Goal: Transaction & Acquisition: Subscribe to service/newsletter

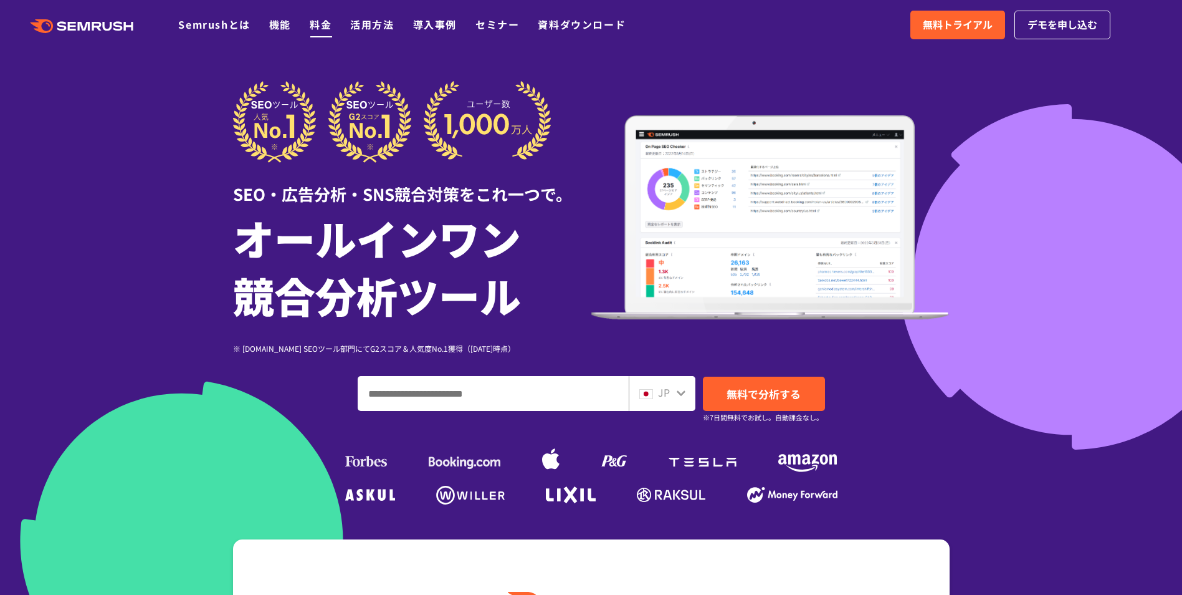
click at [320, 27] on link "料金" at bounding box center [321, 24] width 22 height 15
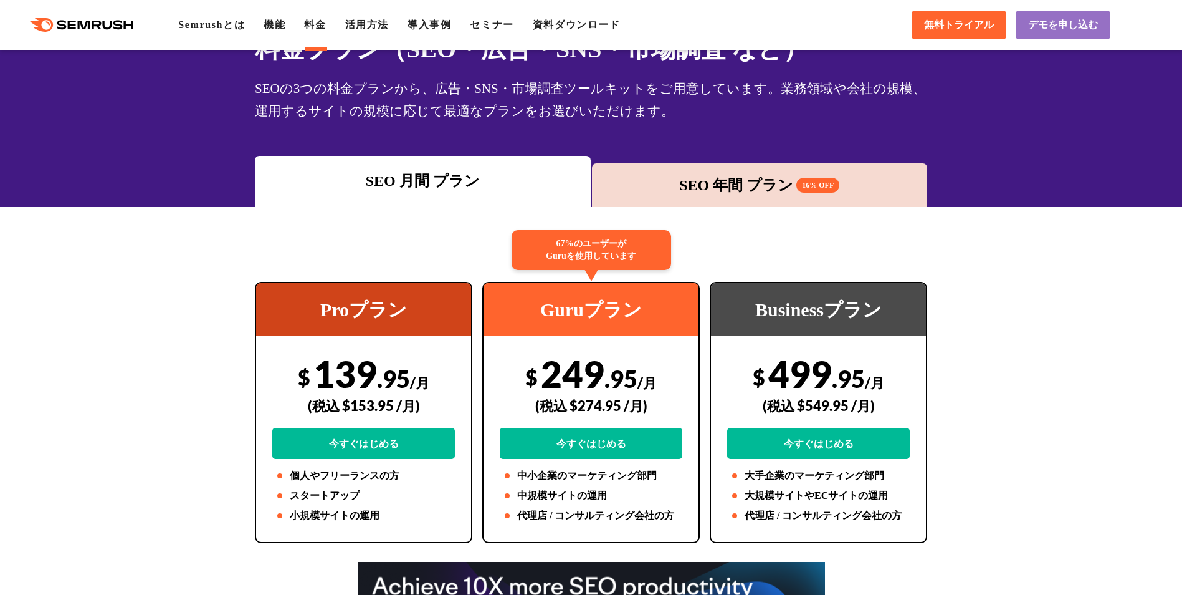
scroll to position [187, 0]
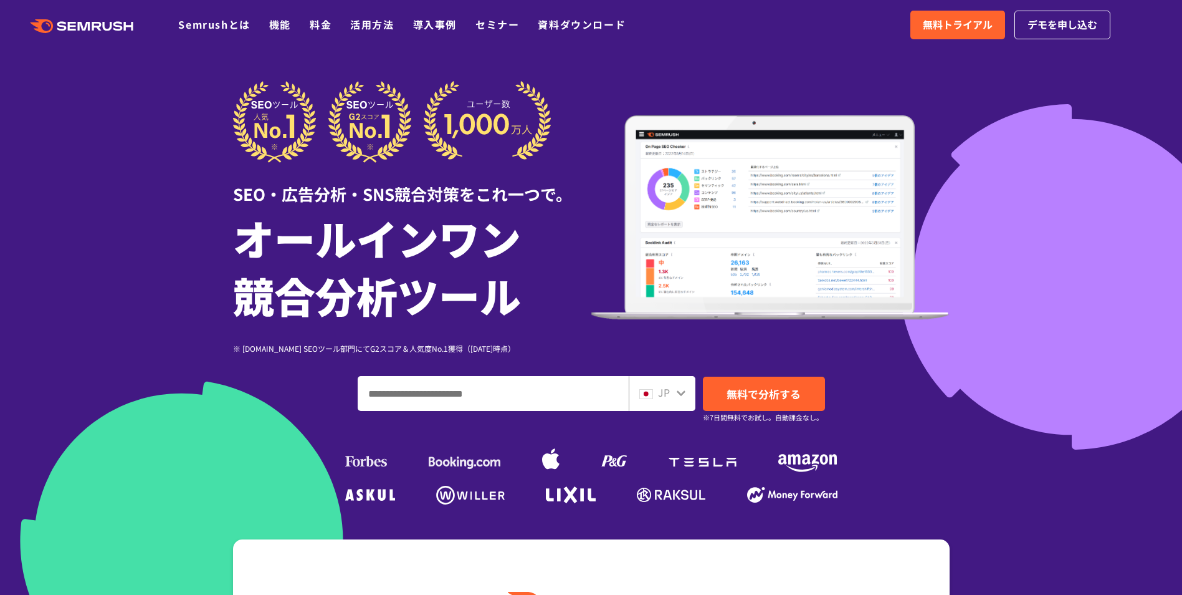
click at [414, 393] on input "ドメイン、キーワードまたはURLを入力してください" at bounding box center [493, 393] width 270 height 34
click at [457, 403] on input "ドメイン、キーワードまたはURLを入力してください" at bounding box center [493, 393] width 270 height 34
click at [464, 386] on input "ドメイン、キーワードまたはURLを入力してください" at bounding box center [493, 393] width 270 height 34
paste input "**********"
type input "**********"
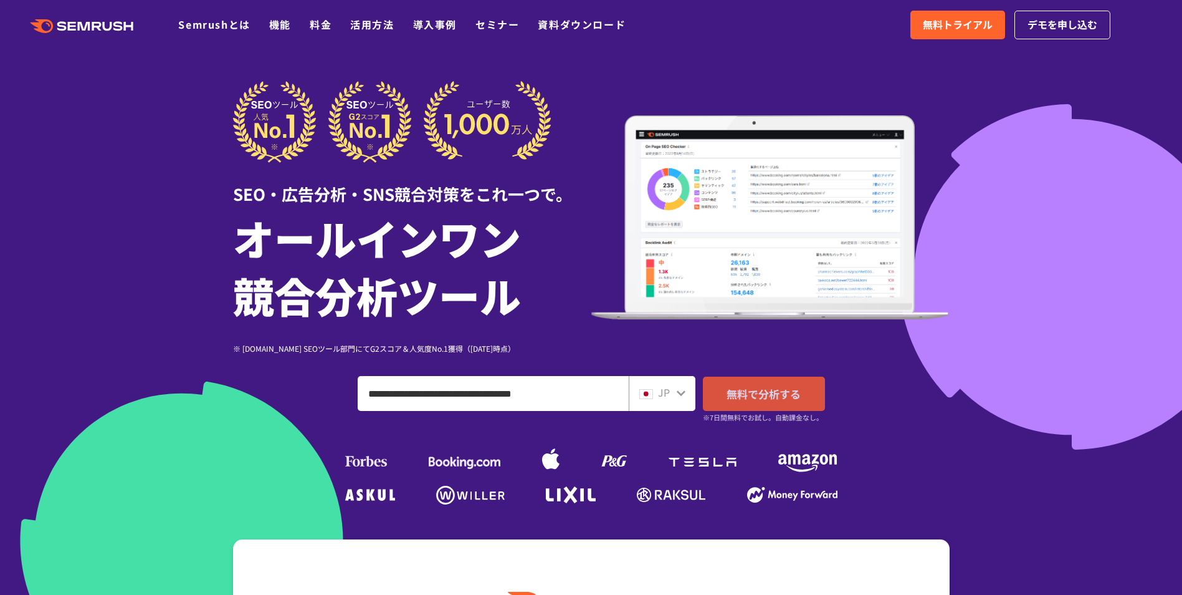
click at [712, 386] on link "無料で分析する" at bounding box center [764, 393] width 122 height 34
click at [320, 20] on link "料金" at bounding box center [321, 24] width 22 height 15
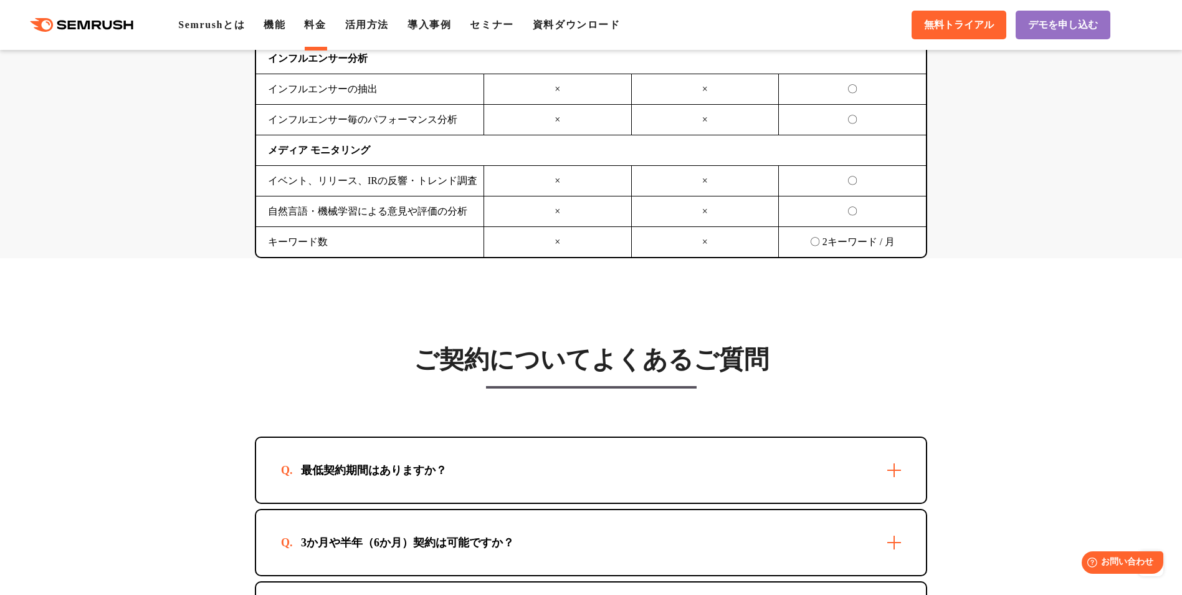
scroll to position [3553, 0]
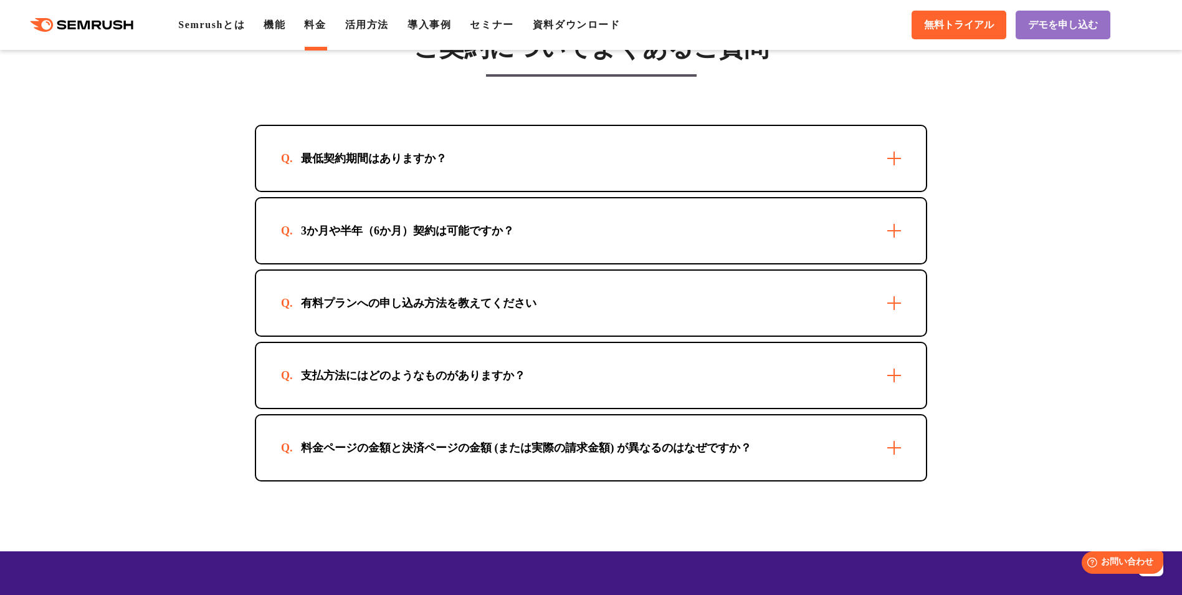
click at [891, 377] on div "支払方法にはどのようなものがありますか？" at bounding box center [591, 375] width 670 height 65
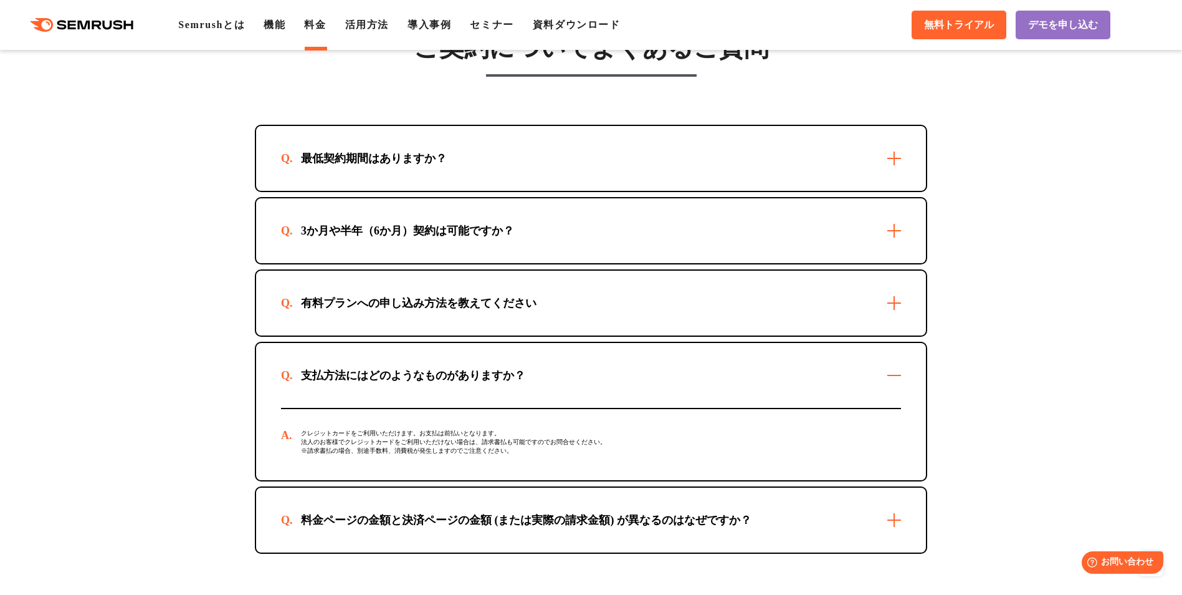
click at [891, 377] on div "支払方法にはどのようなものがありますか？" at bounding box center [591, 375] width 670 height 65
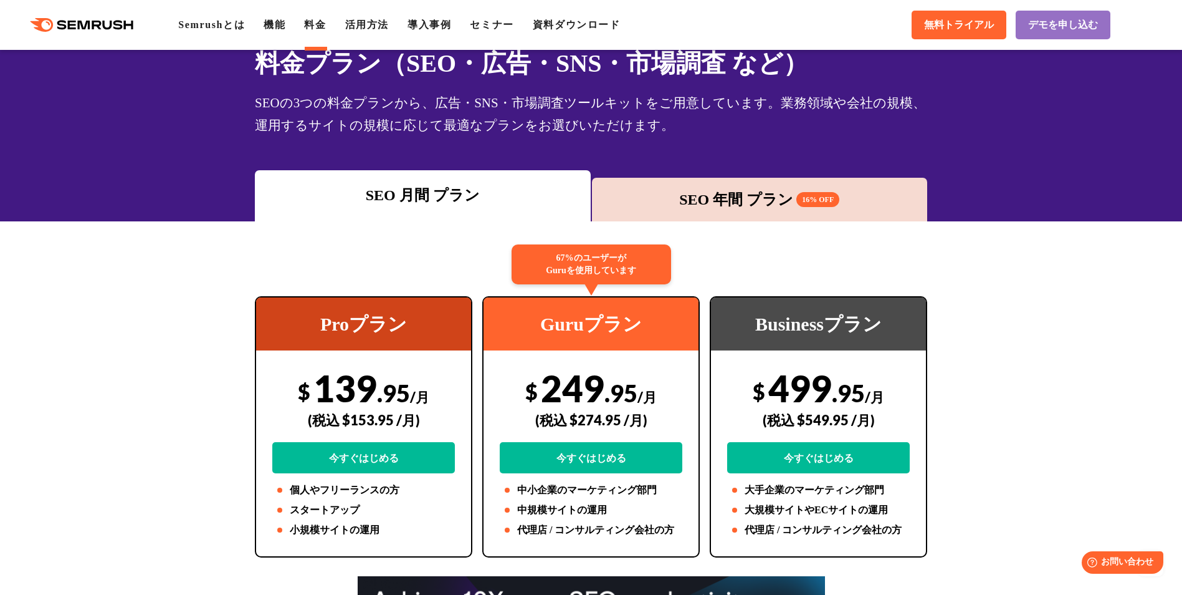
scroll to position [0, 0]
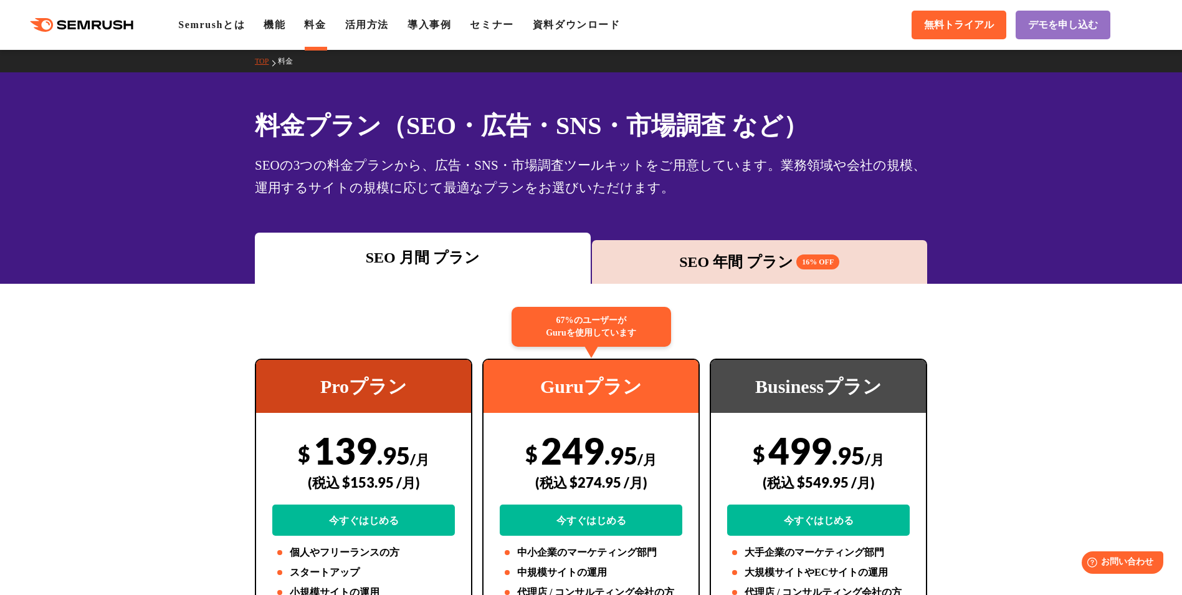
click at [666, 269] on div "SEO 年間 プラン 16% OFF" at bounding box center [759, 262] width 323 height 22
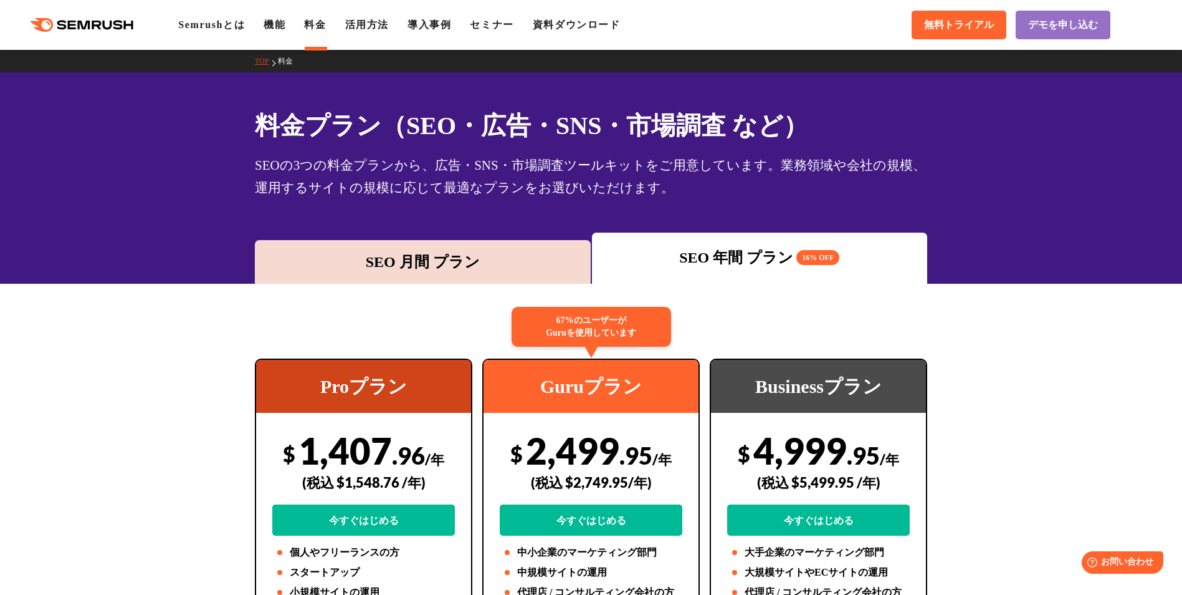
click at [504, 241] on div "SEO 月間 プラン" at bounding box center [423, 262] width 336 height 44
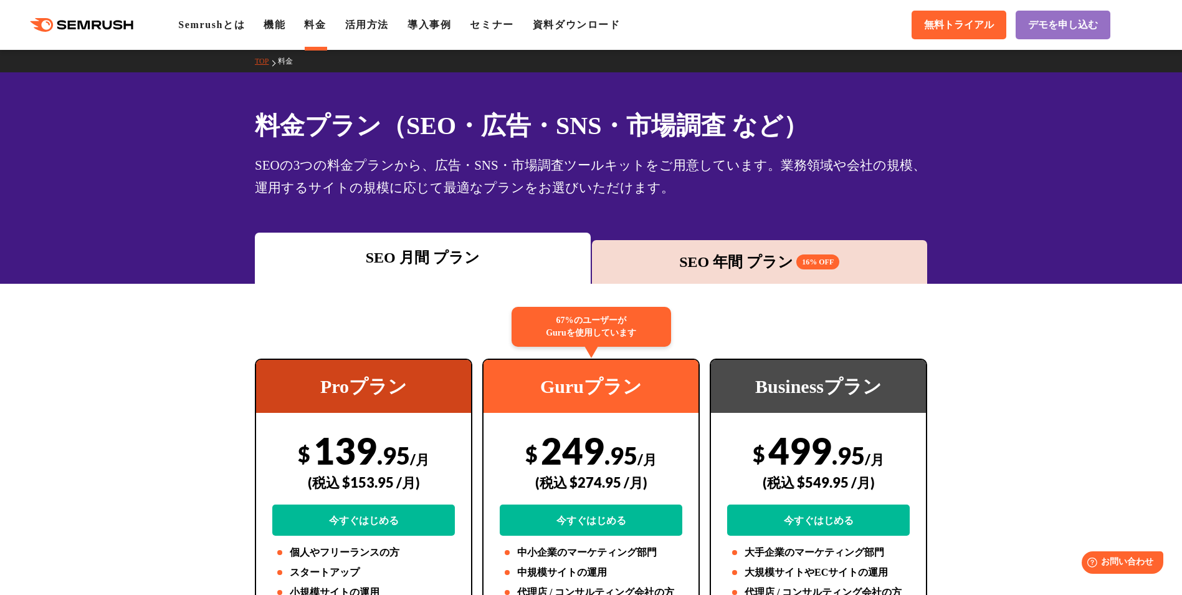
click at [668, 252] on div "SEO 年間 プラン 16% OFF" at bounding box center [759, 262] width 323 height 22
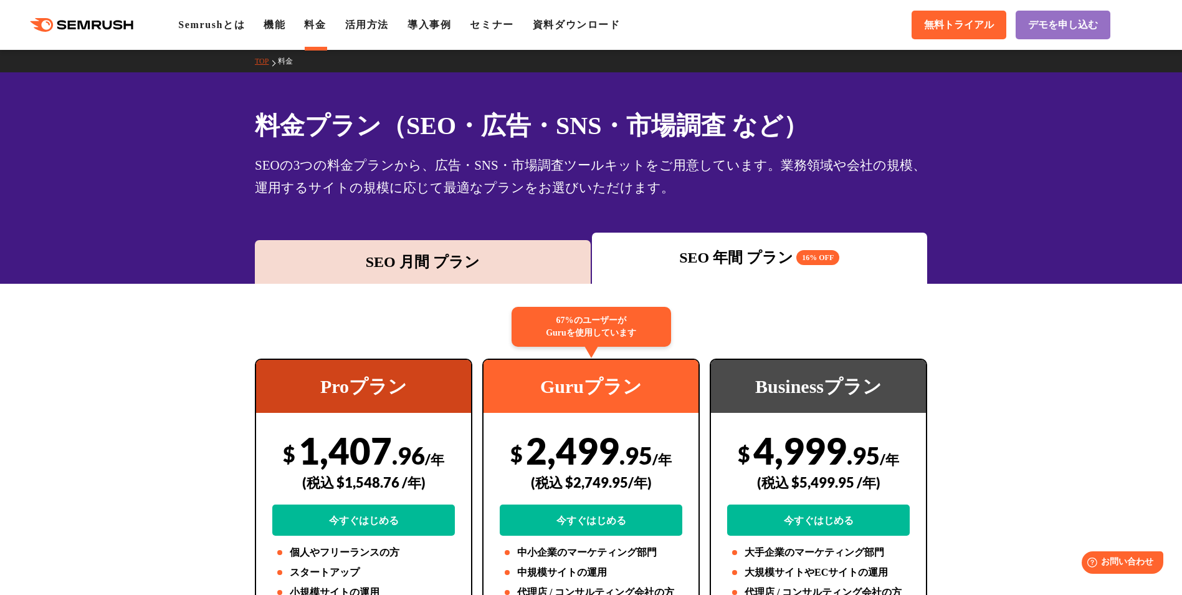
click at [421, 264] on div "SEO 月間 プラン" at bounding box center [422, 262] width 323 height 22
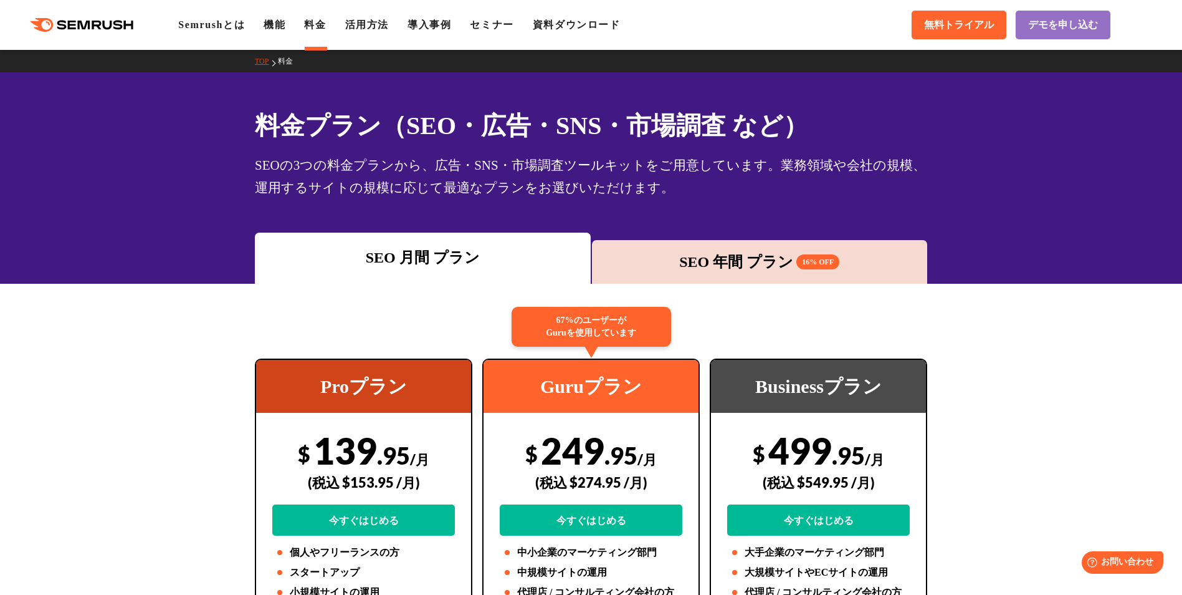
click at [610, 264] on div "SEO 年間 プラン 16% OFF" at bounding box center [759, 262] width 323 height 22
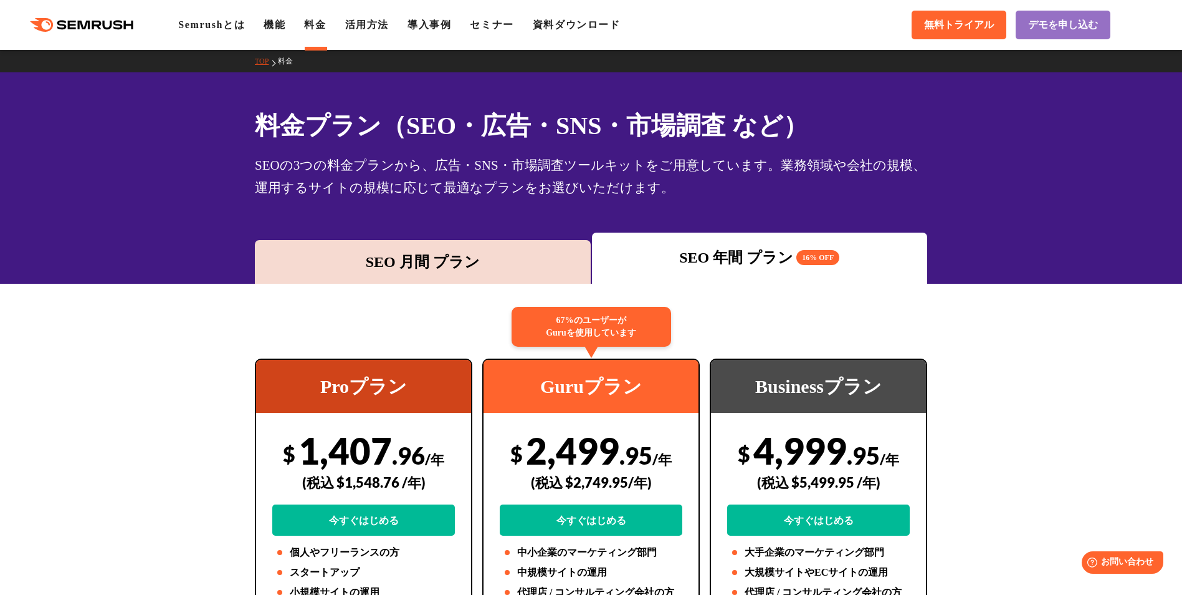
click at [514, 271] on div "SEO 月間 プラン" at bounding box center [422, 262] width 323 height 22
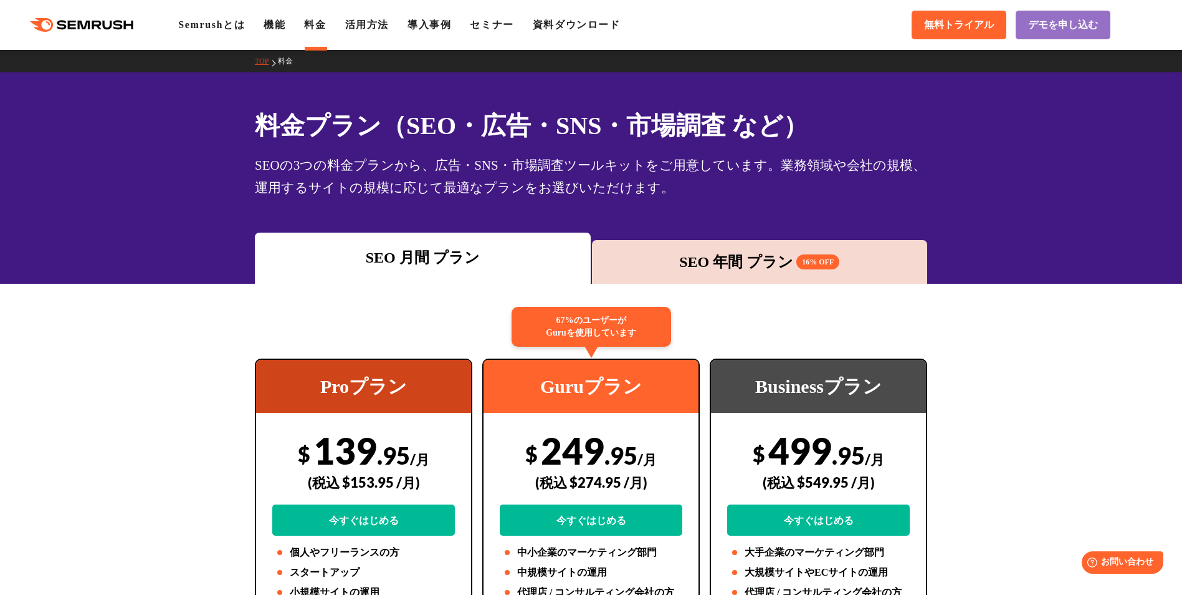
click at [654, 269] on div "SEO 年間 プラン 16% OFF" at bounding box center [759, 262] width 323 height 22
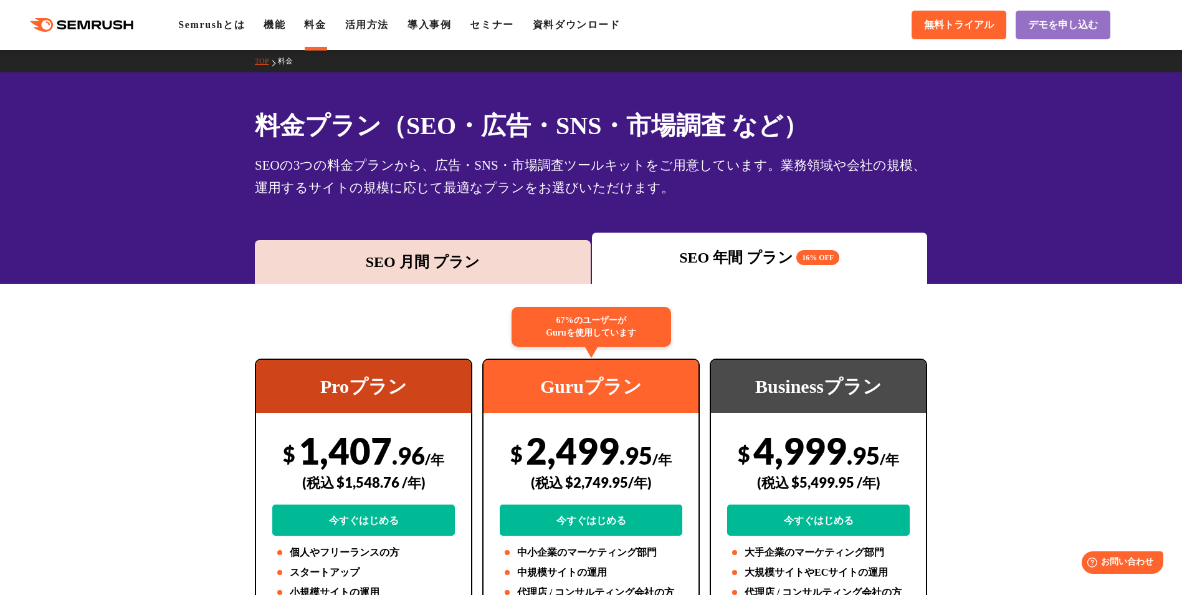
click at [540, 271] on div "SEO 月間 プラン" at bounding box center [422, 262] width 323 height 22
